Goal: Find specific page/section: Find specific page/section

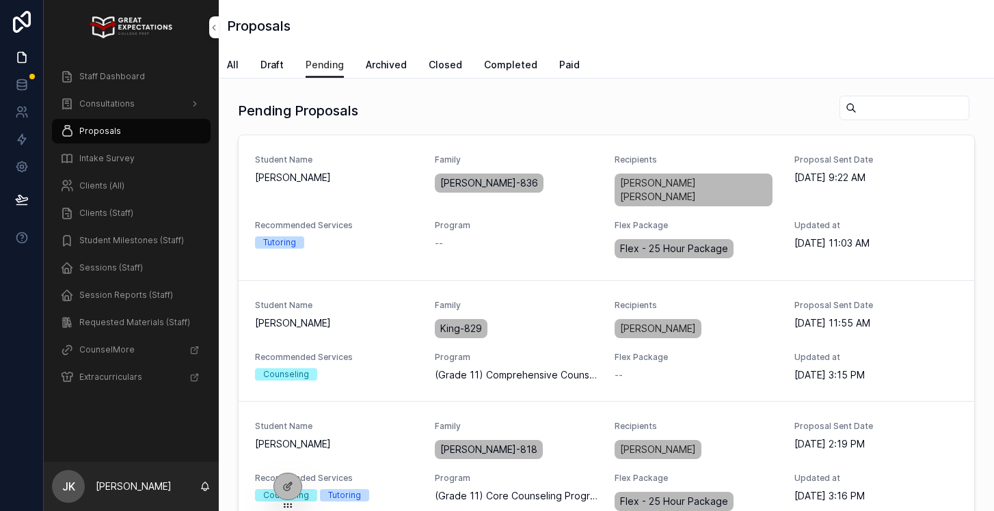
scroll to position [1082, 0]
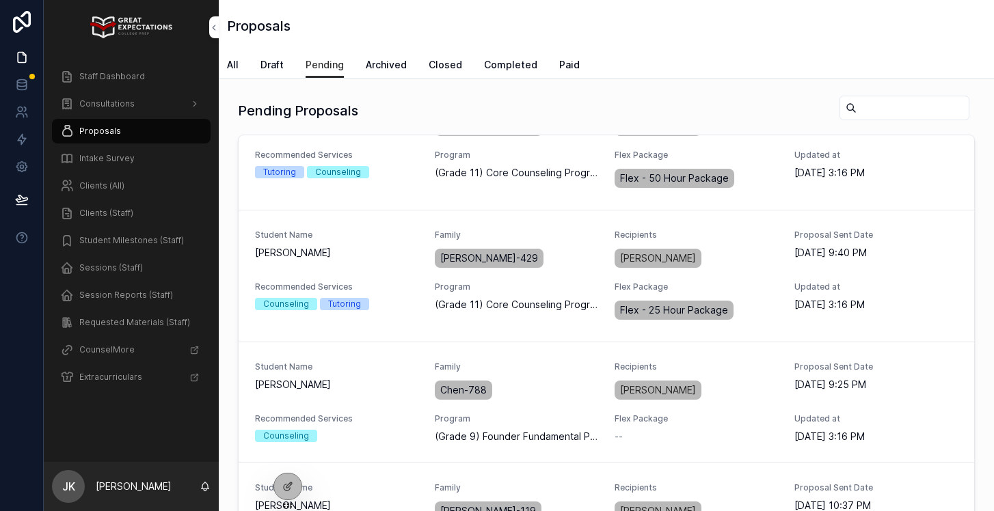
click at [108, 104] on span "Consultations" at bounding box center [106, 103] width 55 height 11
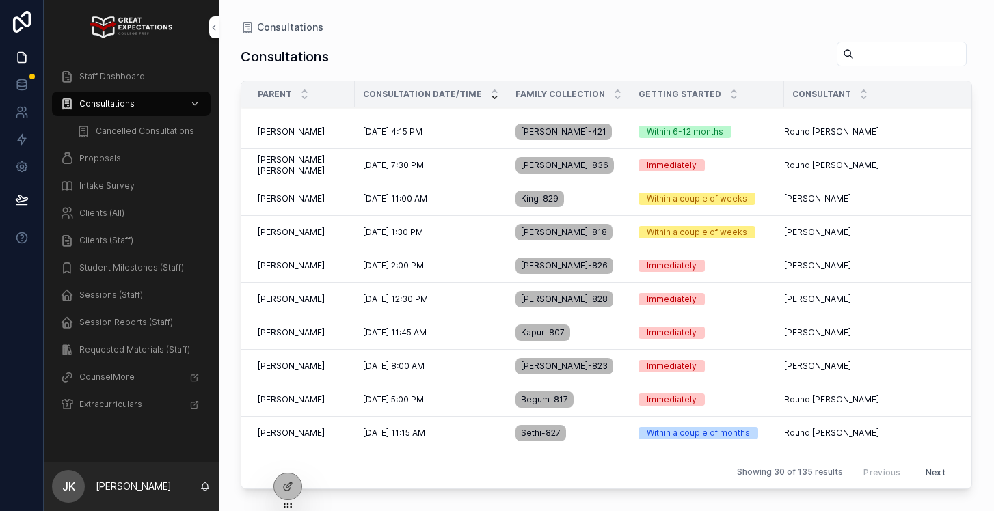
scroll to position [60, 0]
click at [338, 336] on td "[PERSON_NAME] [PERSON_NAME]" at bounding box center [297, 332] width 113 height 33
click at [337, 330] on td "[PERSON_NAME] [PERSON_NAME]" at bounding box center [297, 332] width 113 height 33
click at [291, 334] on span "[PERSON_NAME]" at bounding box center [291, 332] width 67 height 11
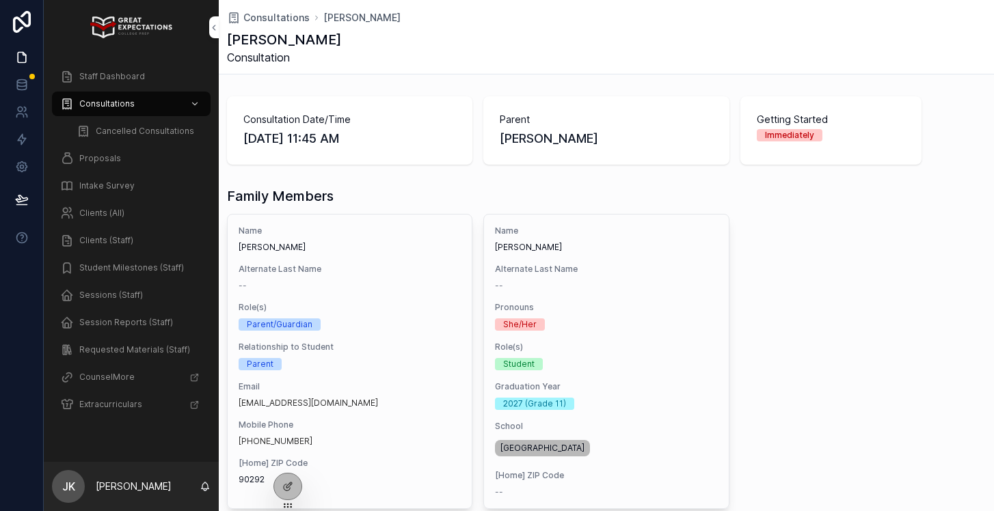
click at [118, 159] on div "Proposals" at bounding box center [131, 159] width 142 height 22
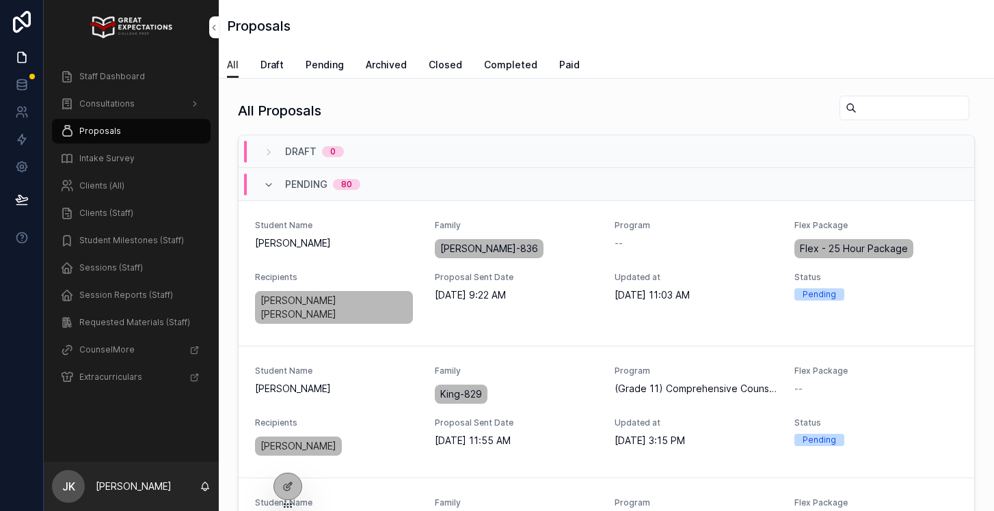
click at [312, 60] on span "Pending" at bounding box center [325, 65] width 38 height 14
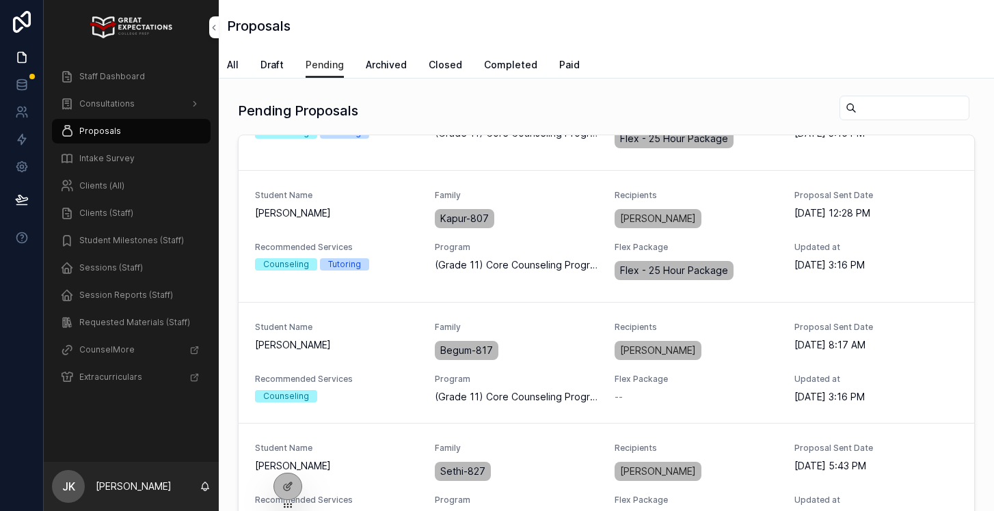
scroll to position [362, 0]
click at [0, 0] on span "PREVIEW PROPOSAL" at bounding box center [0, 0] width 0 height 0
